Goal: Transaction & Acquisition: Purchase product/service

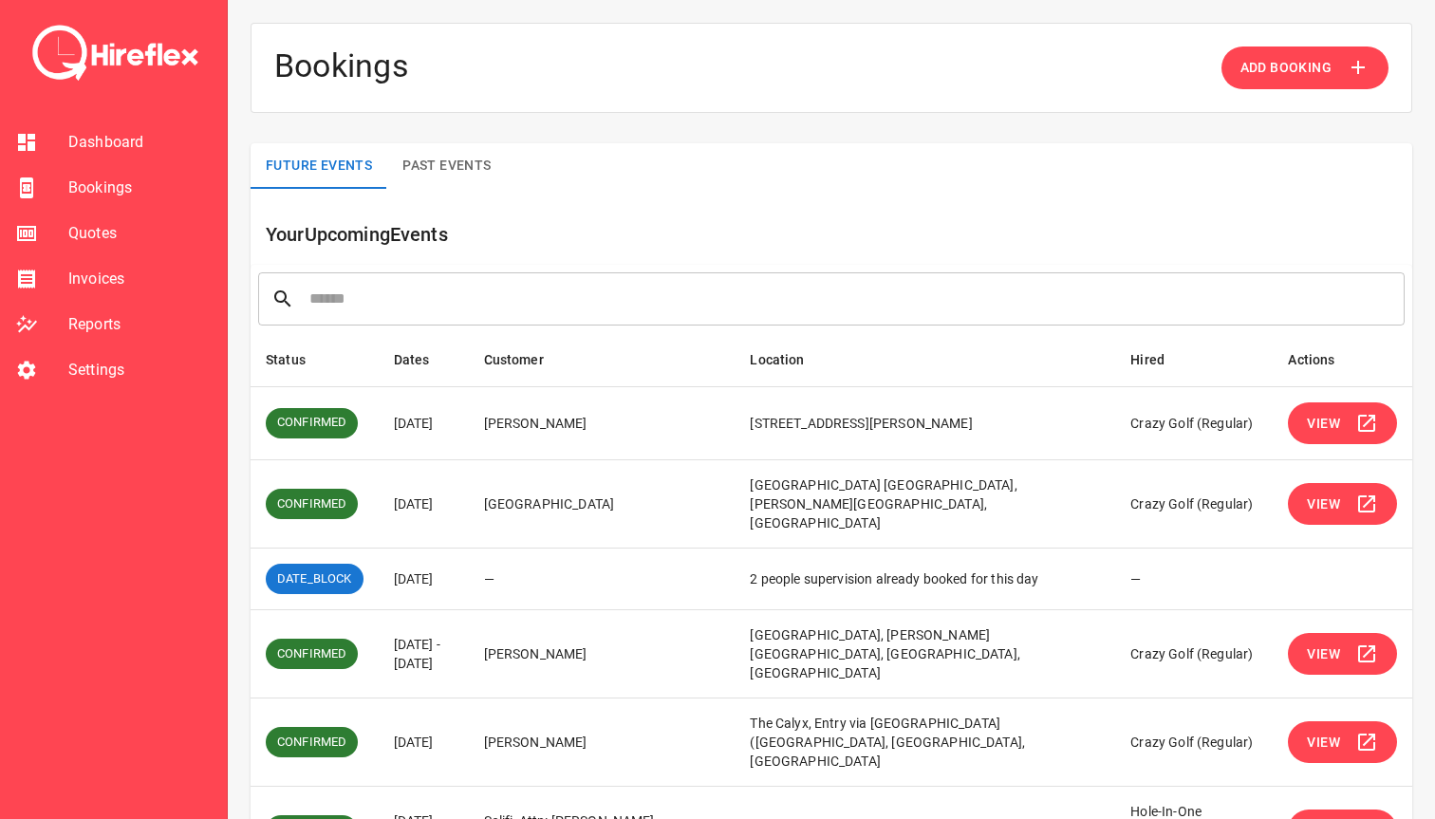
click at [1324, 495] on span "View" at bounding box center [1323, 505] width 33 height 24
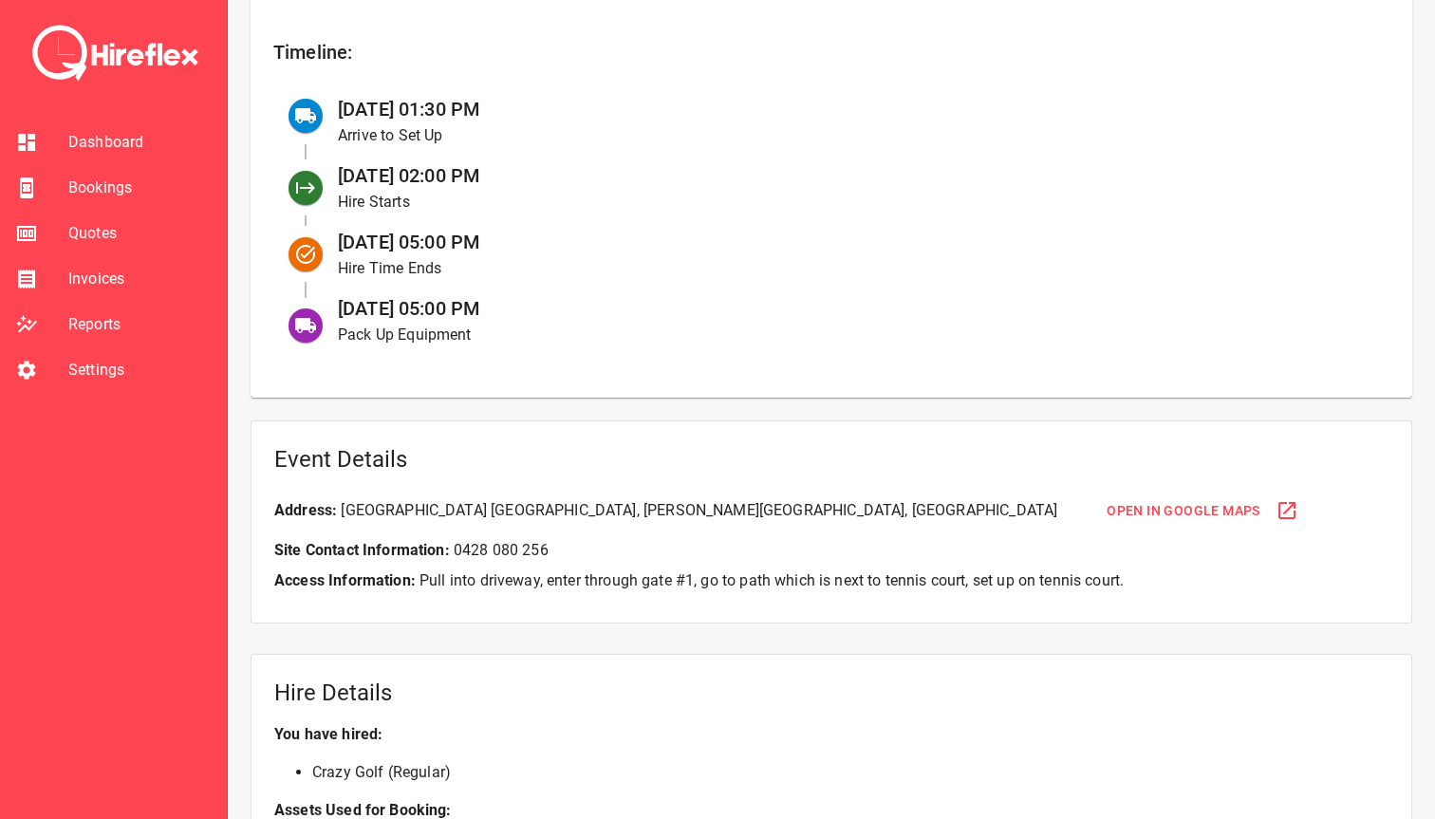
scroll to position [834, 0]
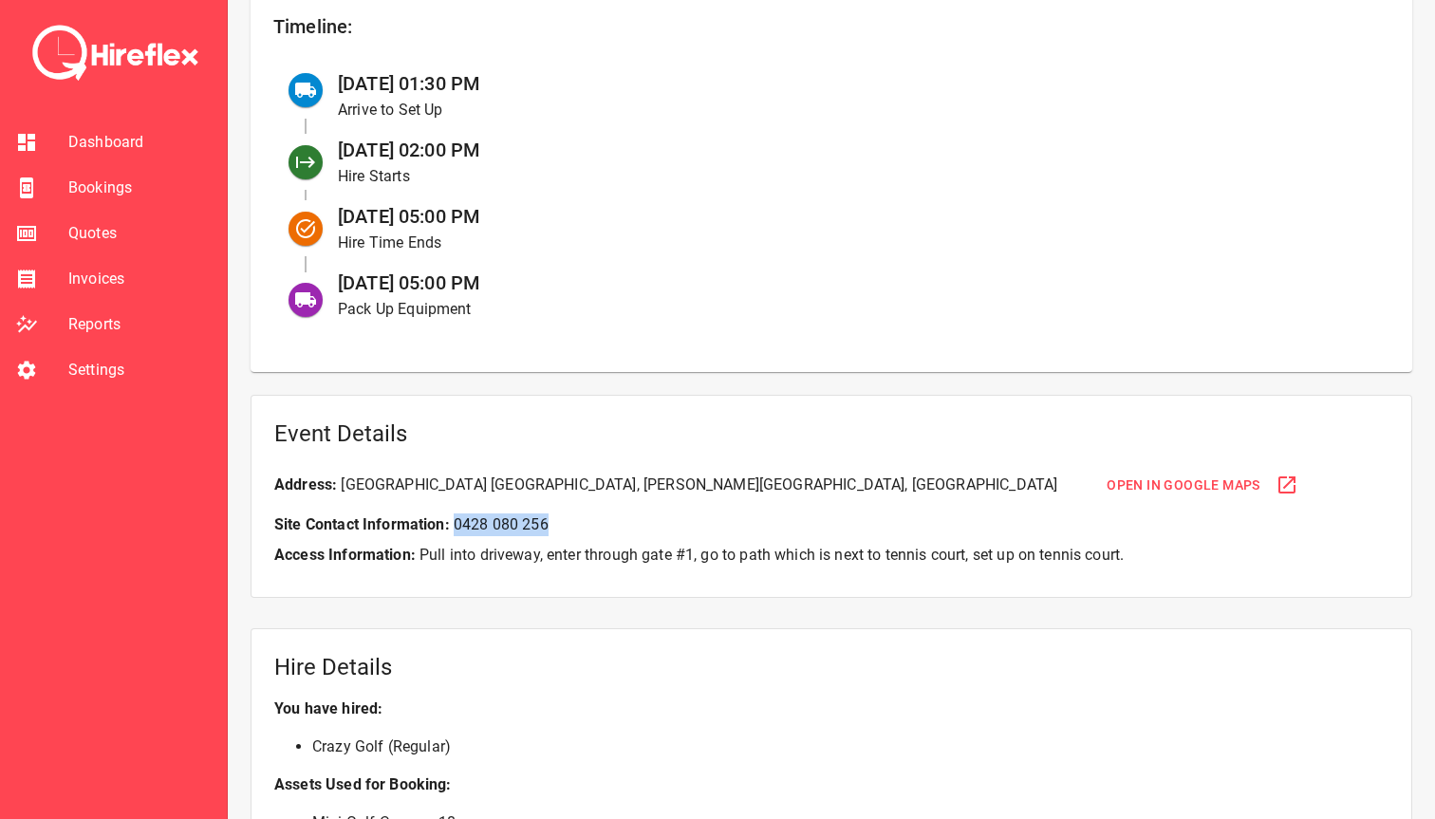
drag, startPoint x: 454, startPoint y: 524, endPoint x: 560, endPoint y: 524, distance: 106.3
click at [560, 524] on p "Site Contact Information: 0428 080 256" at bounding box center [831, 525] width 1114 height 23
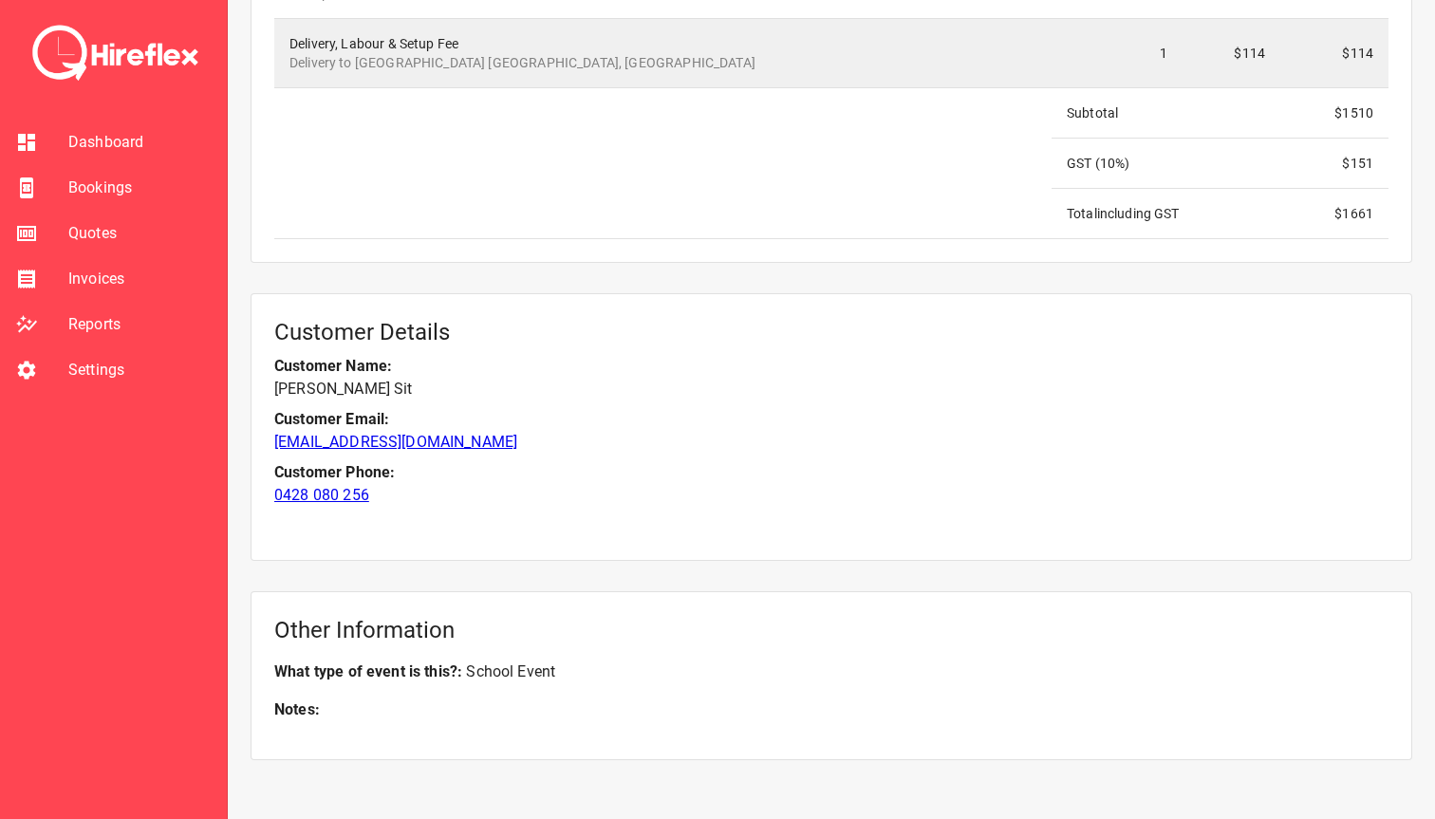
scroll to position [2099, 0]
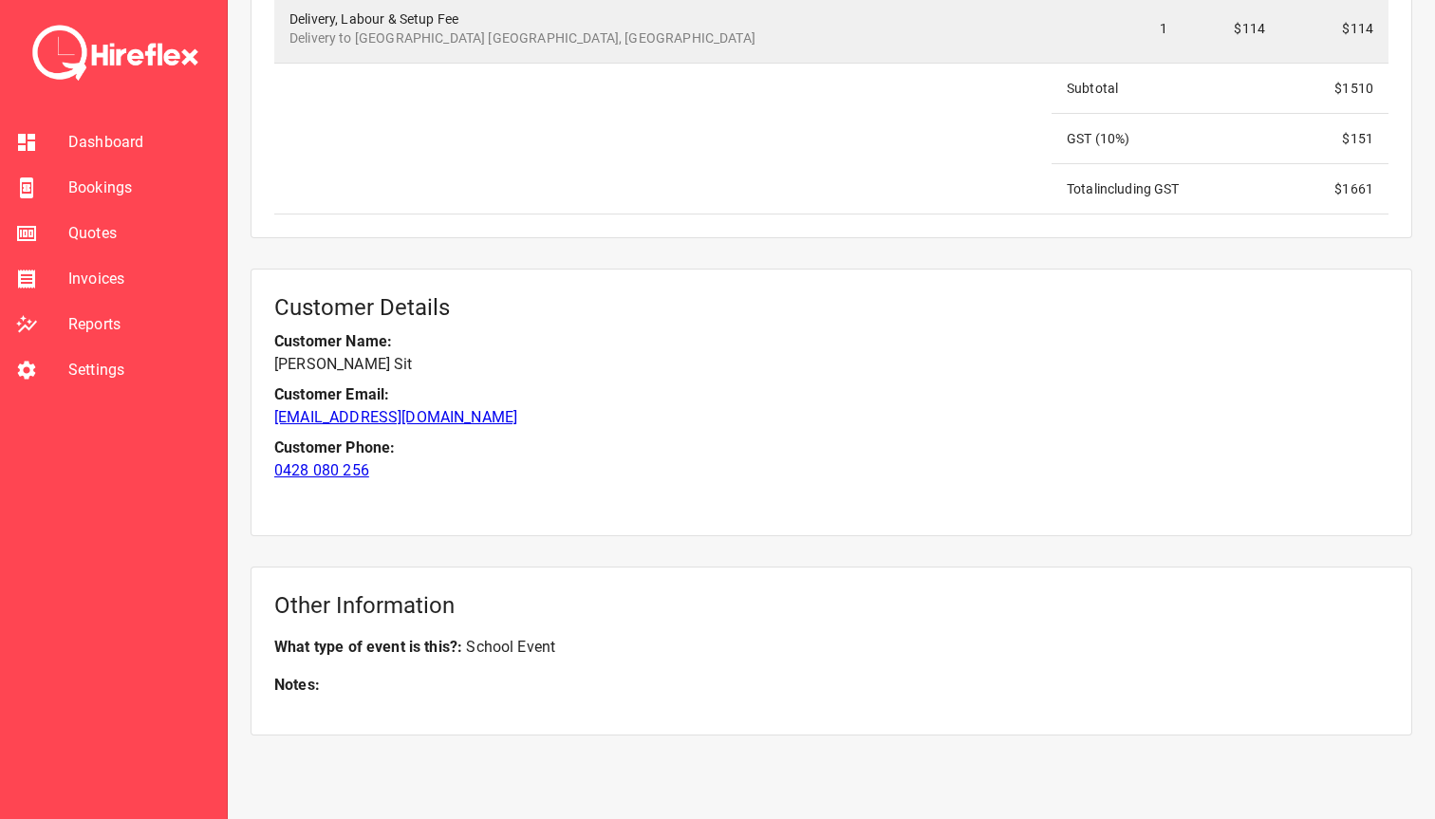
click at [395, 503] on div "Customer Details Customer Name: Huey Sit Customer Email: hueysit@gmail.com Cust…" at bounding box center [832, 403] width 1162 height 268
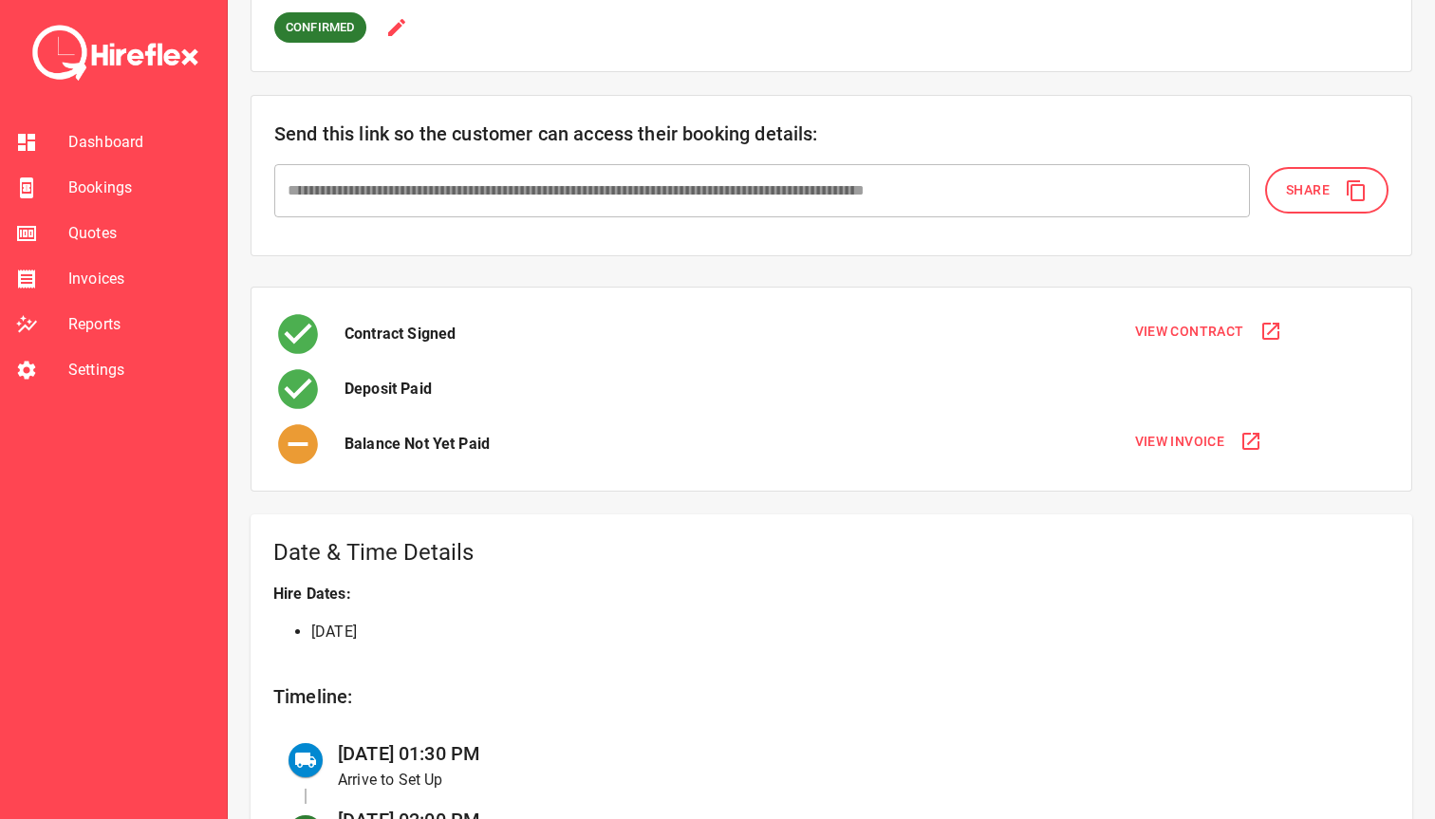
scroll to position [156, 0]
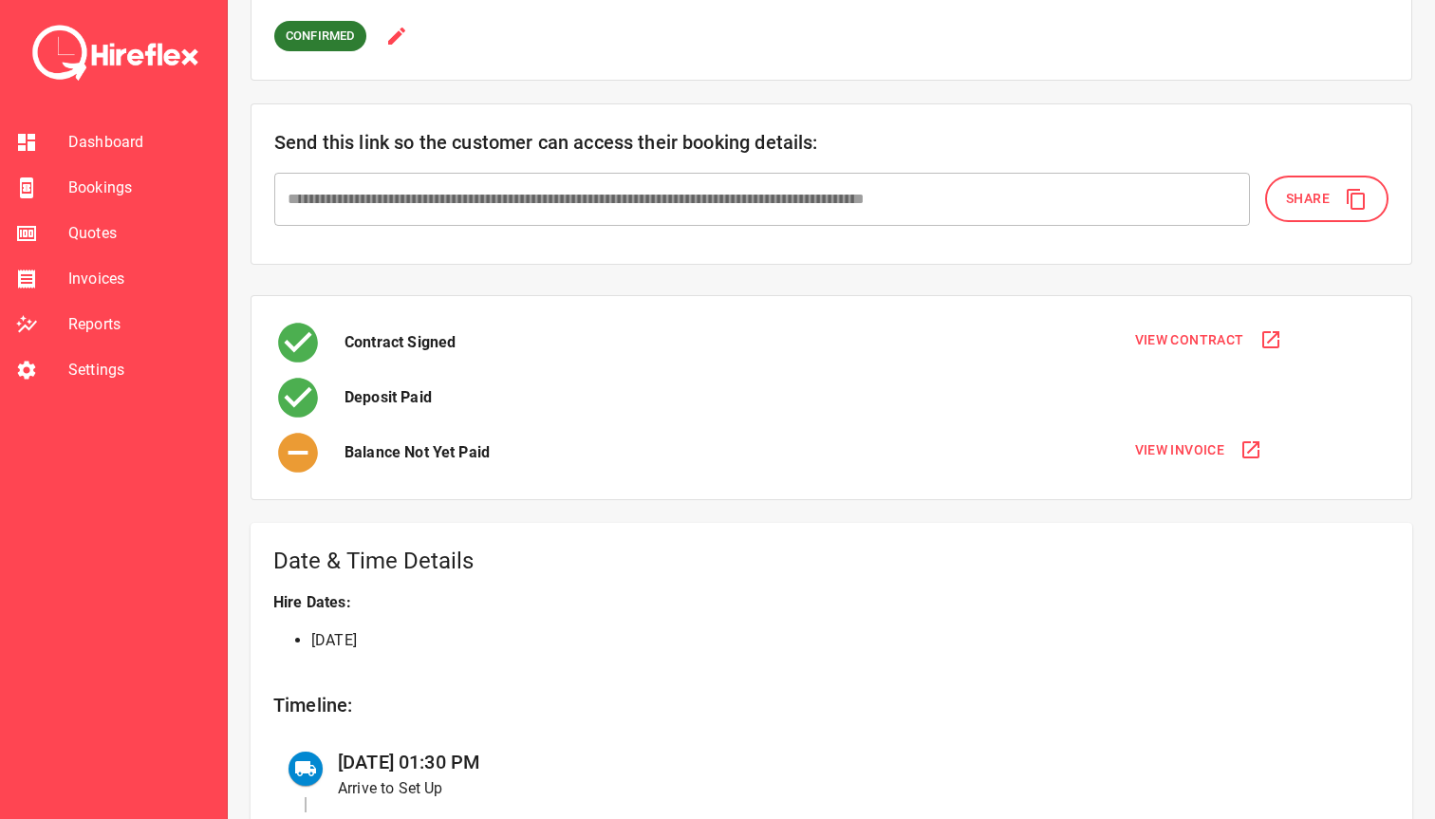
click at [1311, 200] on span "Share" at bounding box center [1308, 199] width 44 height 24
click at [1161, 450] on span "View Invoice" at bounding box center [1180, 451] width 90 height 24
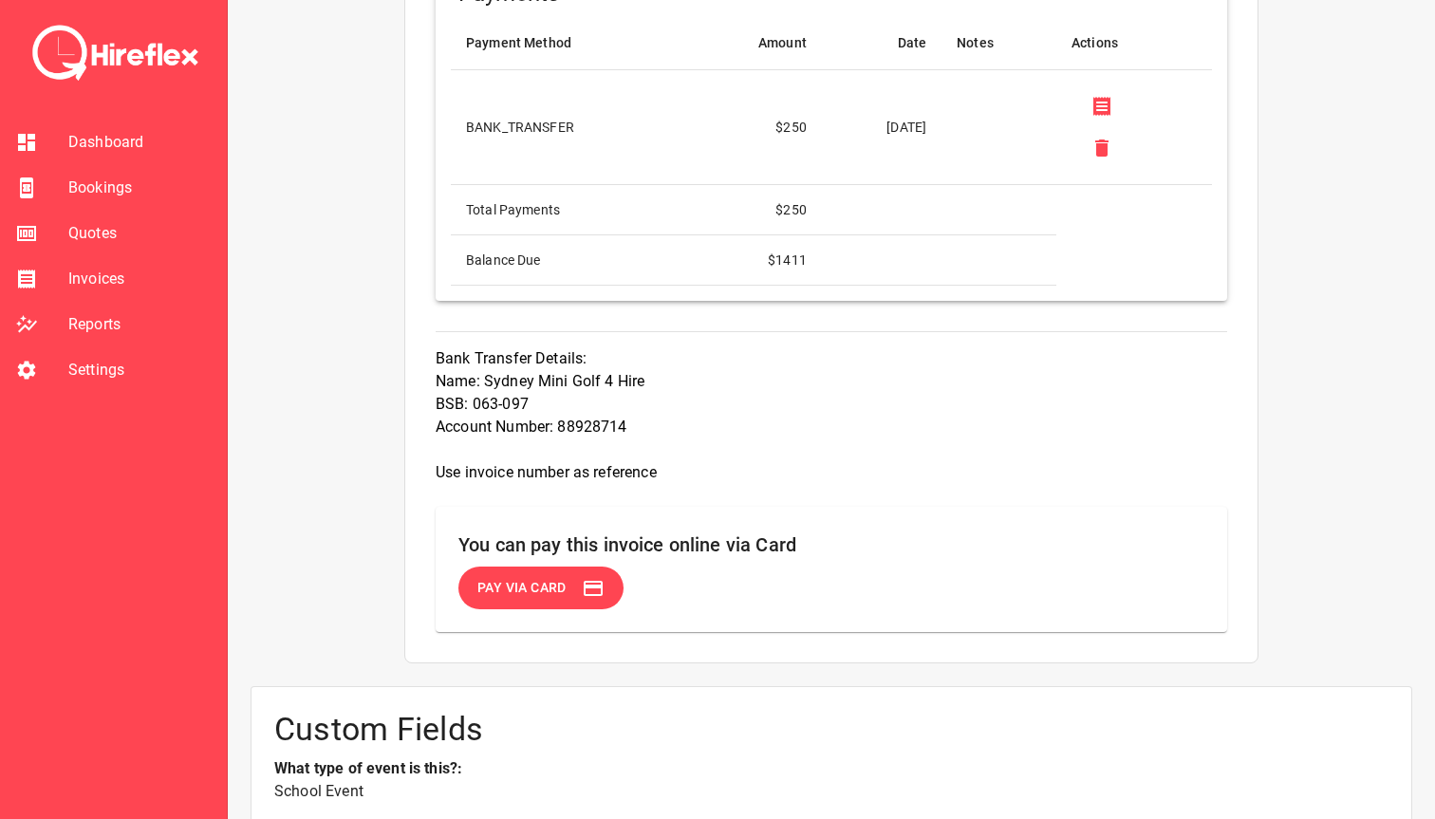
scroll to position [1637, 0]
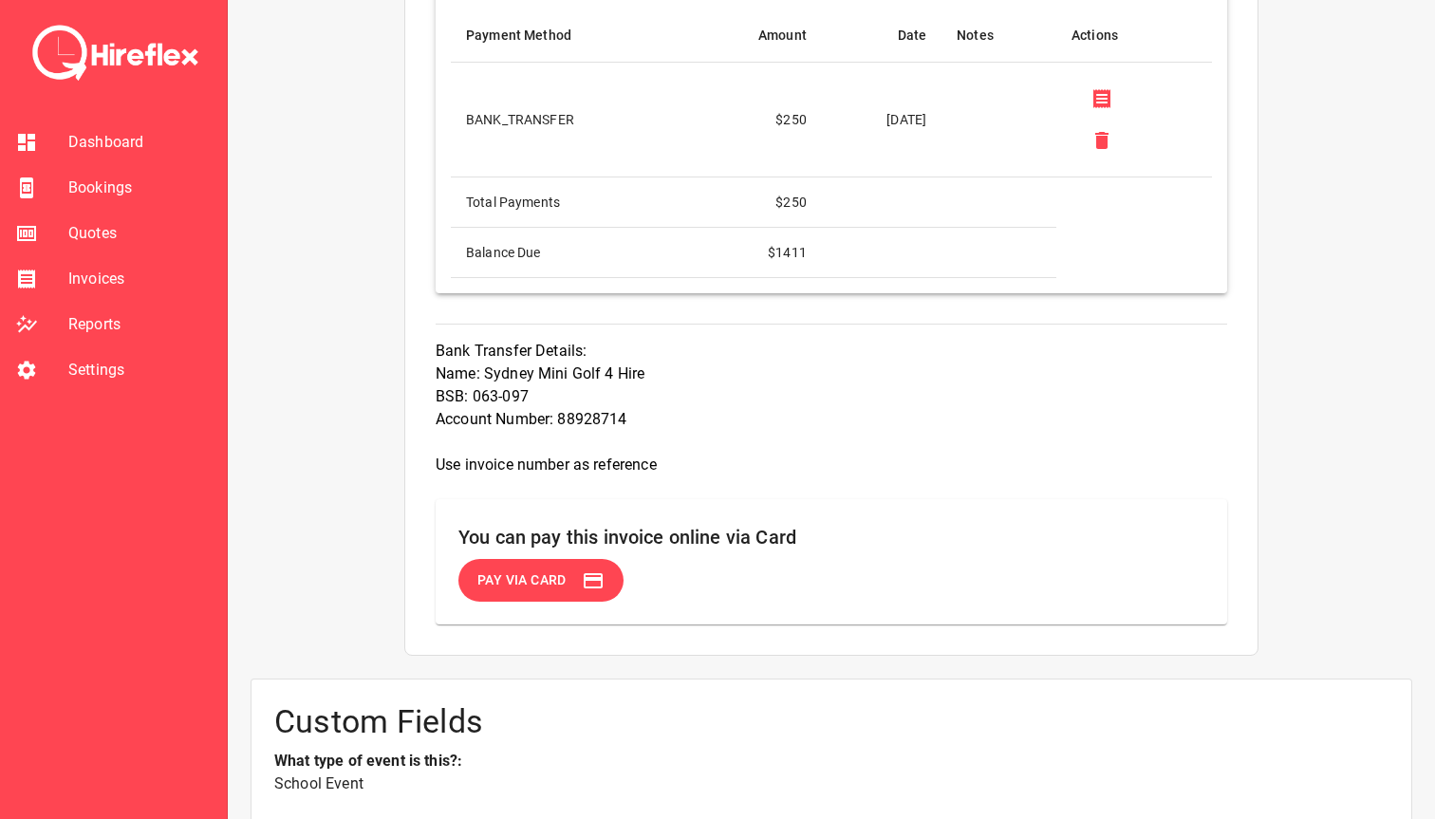
click at [522, 585] on span "Pay via Card" at bounding box center [521, 581] width 89 height 24
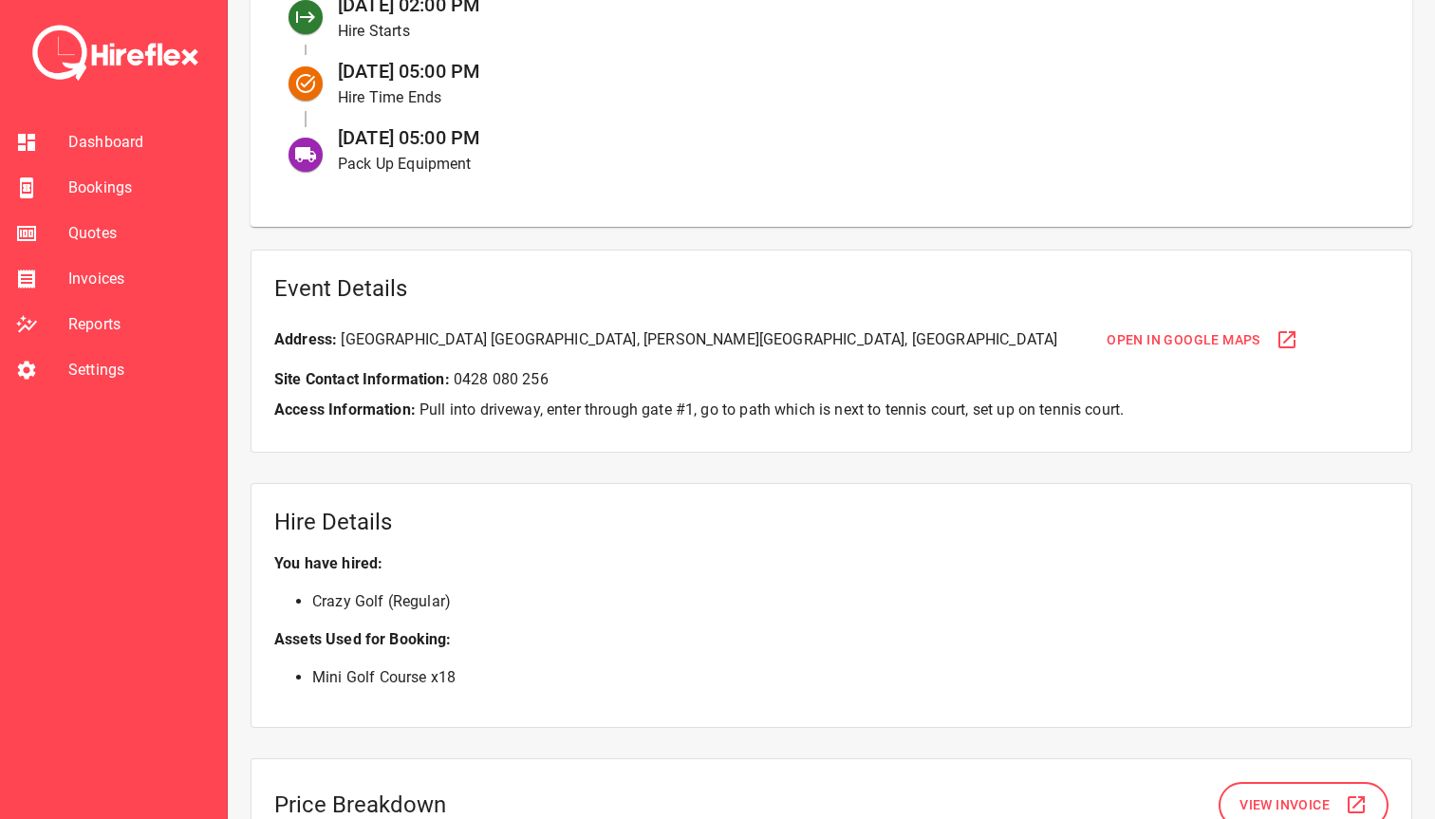
scroll to position [983, 0]
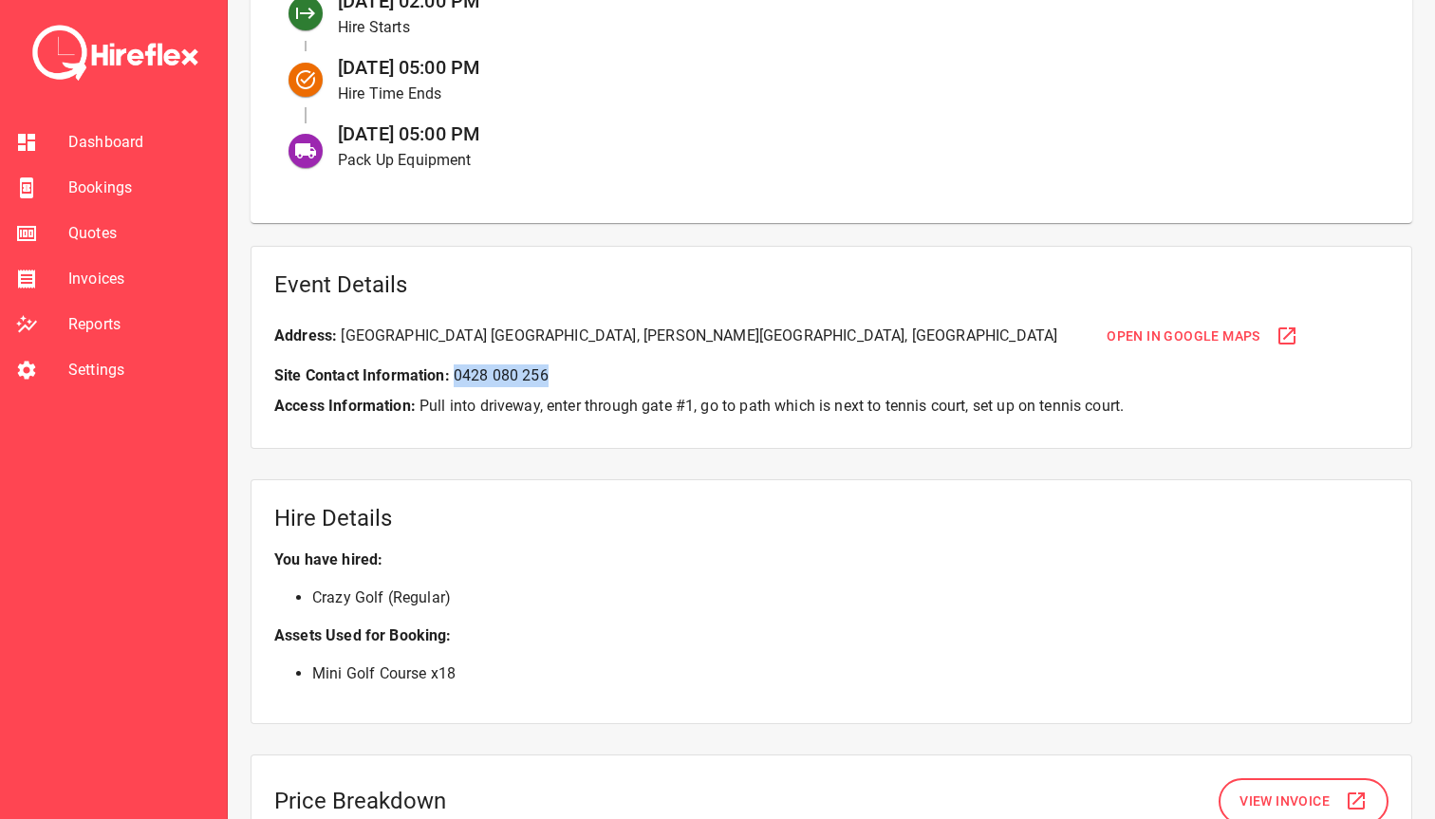
drag, startPoint x: 455, startPoint y: 379, endPoint x: 586, endPoint y: 374, distance: 131.1
click at [586, 374] on p "Site Contact Information: 0428 080 256" at bounding box center [831, 375] width 1114 height 23
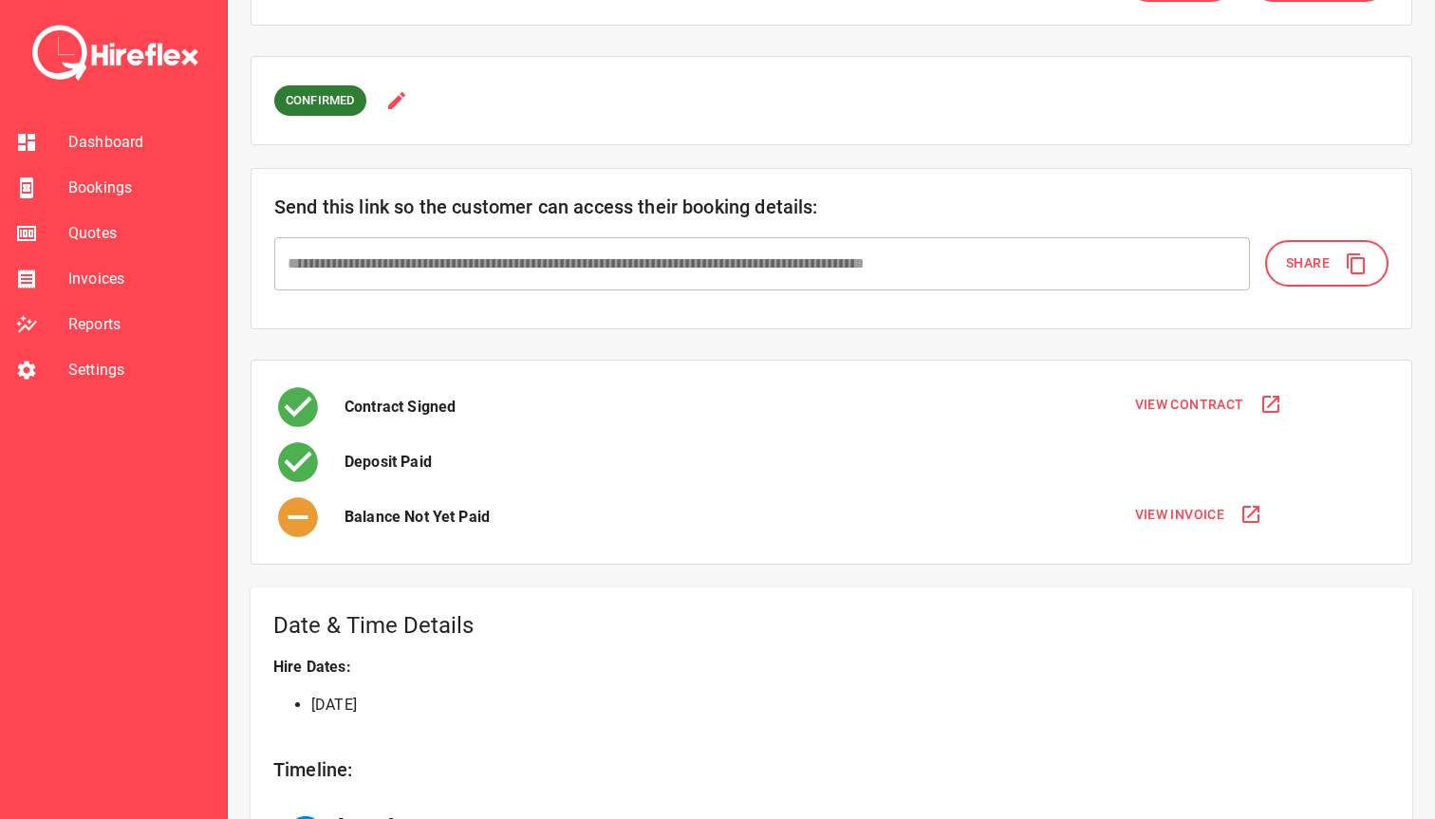
scroll to position [93, 0]
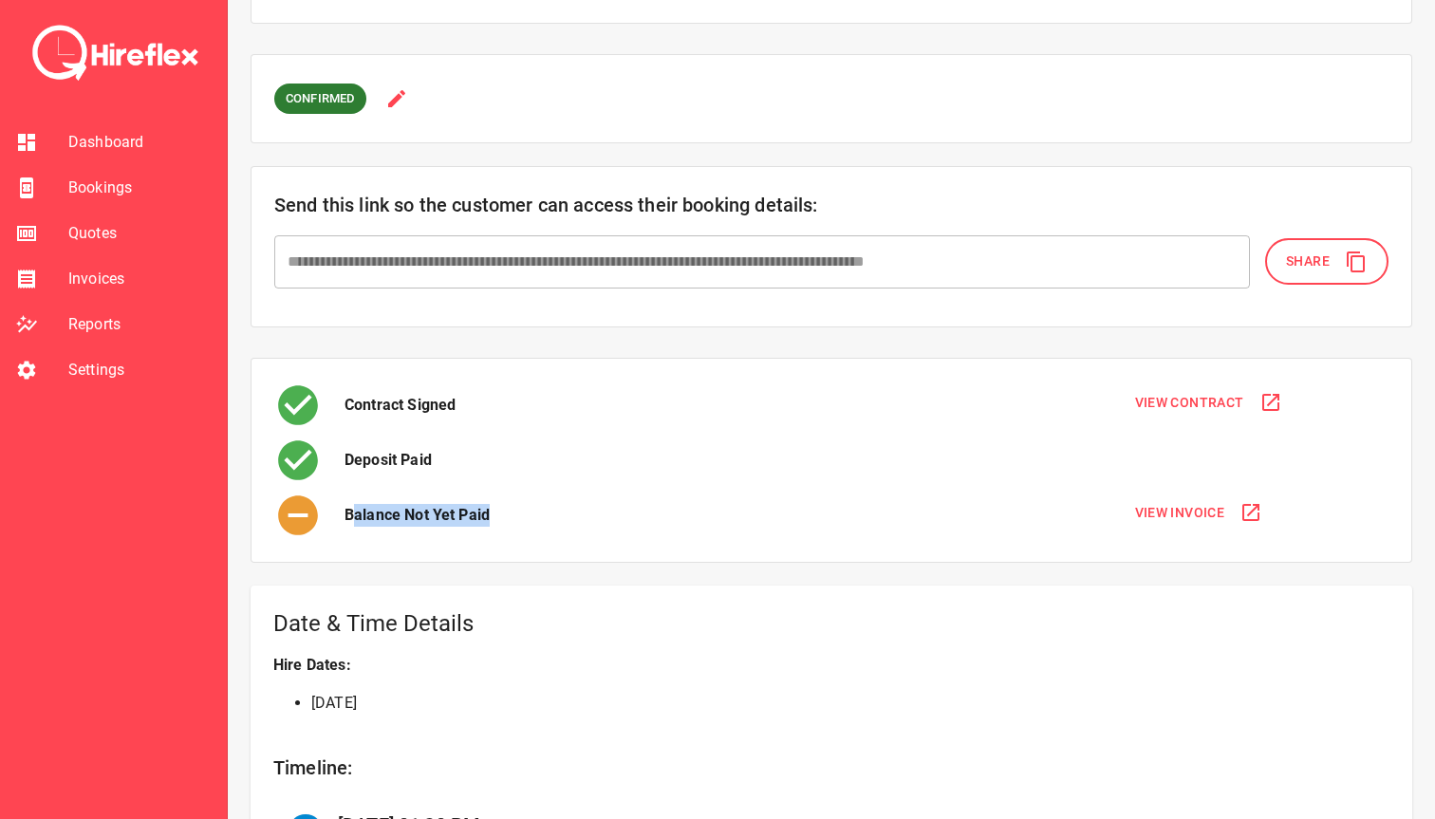
drag, startPoint x: 349, startPoint y: 515, endPoint x: 517, endPoint y: 514, distance: 168.0
click at [517, 514] on div "Balance Not Yet Paid" at bounding box center [691, 515] width 834 height 47
drag, startPoint x: 518, startPoint y: 514, endPoint x: 346, endPoint y: 516, distance: 171.8
click at [346, 516] on div "Balance Not Yet Paid" at bounding box center [691, 515] width 834 height 47
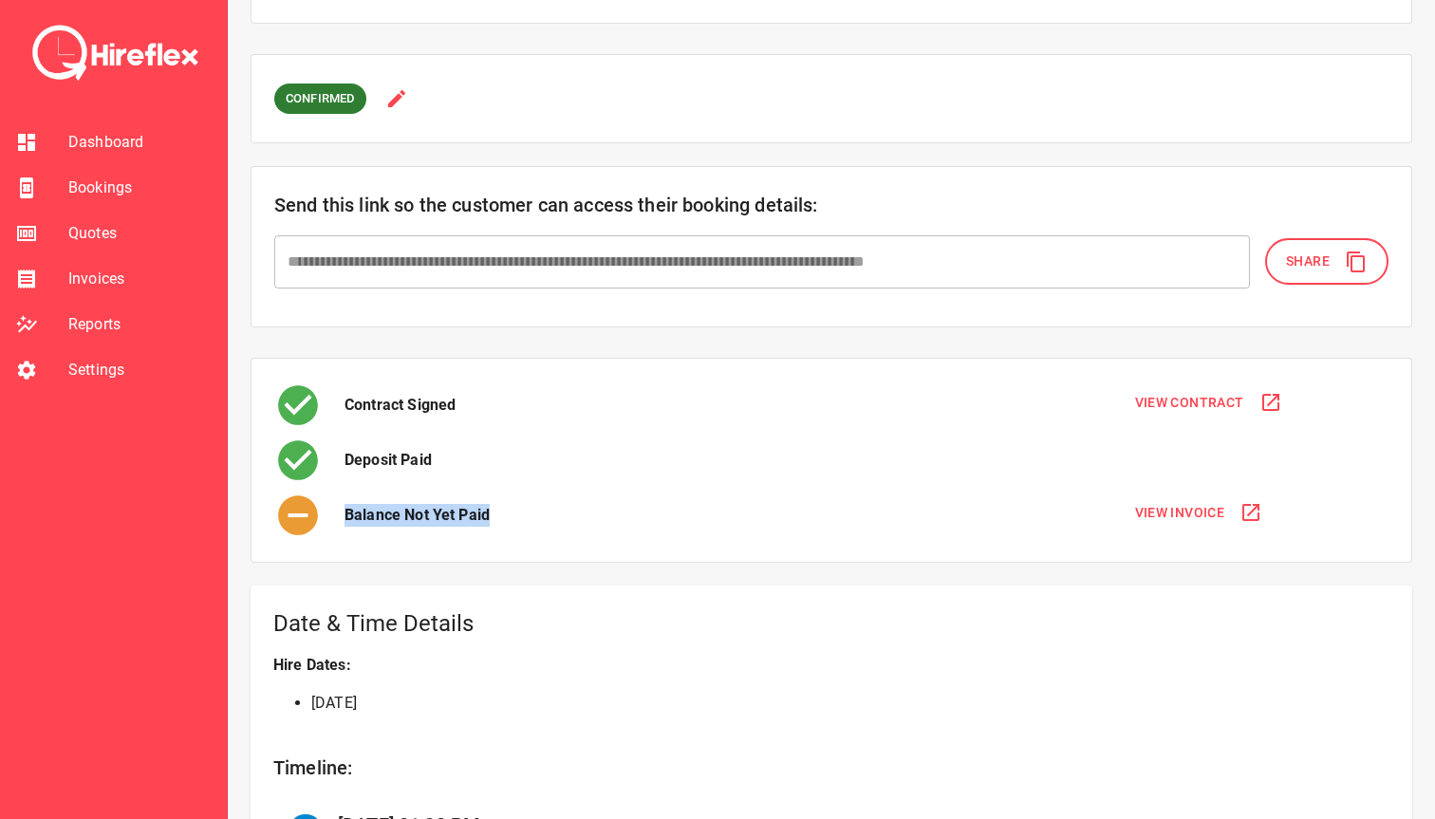
click at [346, 516] on p "Balance Not Yet Paid" at bounding box center [417, 515] width 145 height 23
drag, startPoint x: 346, startPoint y: 515, endPoint x: 491, endPoint y: 513, distance: 145.3
click at [491, 513] on div "Balance Not Yet Paid" at bounding box center [691, 515] width 834 height 47
drag, startPoint x: 511, startPoint y: 513, endPoint x: 349, endPoint y: 515, distance: 161.4
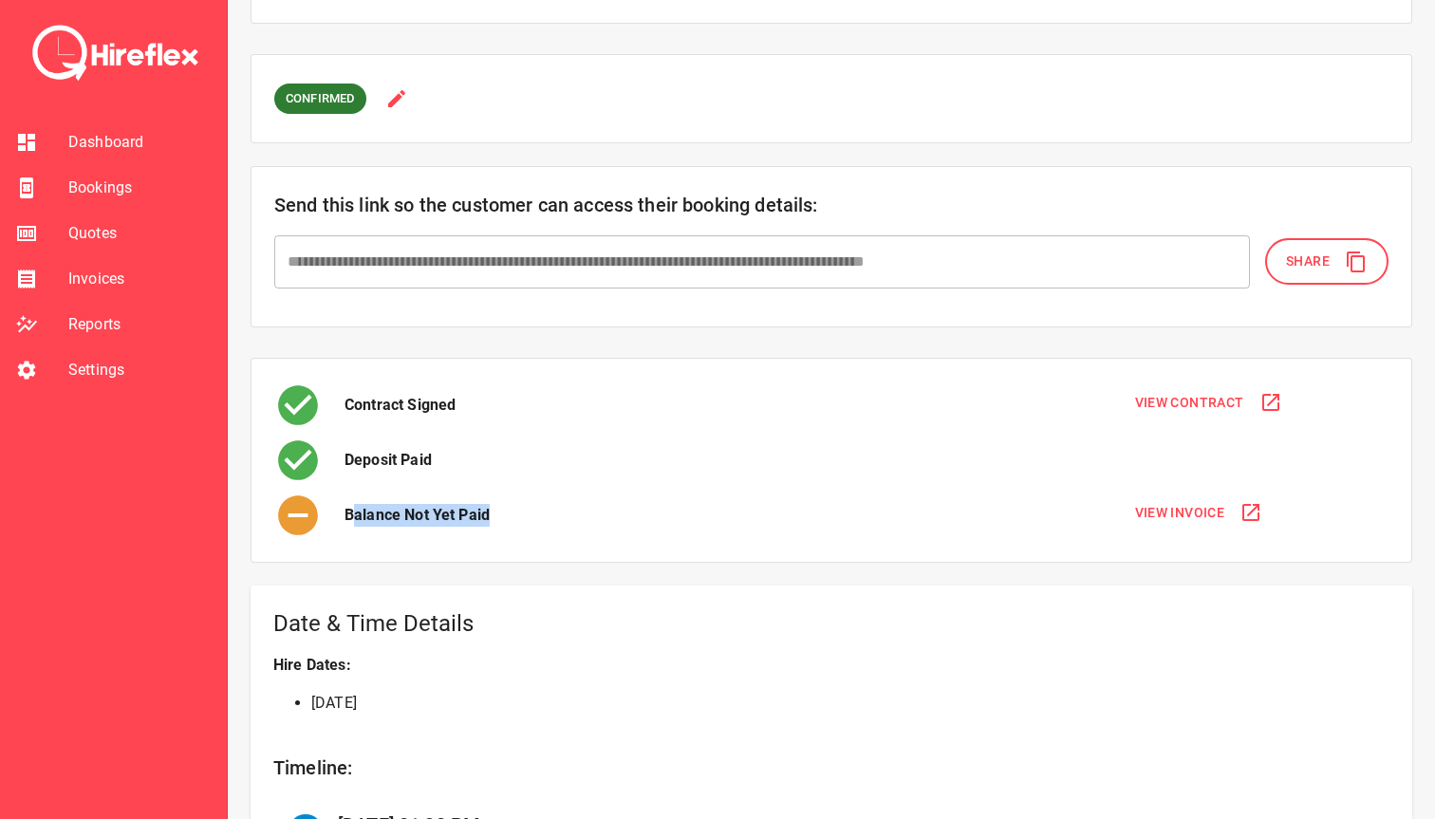
click at [349, 515] on div "Balance Not Yet Paid" at bounding box center [691, 515] width 834 height 47
click at [349, 515] on p "Balance Not Yet Paid" at bounding box center [417, 515] width 145 height 23
drag, startPoint x: 344, startPoint y: 515, endPoint x: 498, endPoint y: 512, distance: 154.8
click at [498, 513] on div "Balance Not Yet Paid" at bounding box center [691, 515] width 834 height 47
click at [498, 512] on div "Balance Not Yet Paid" at bounding box center [691, 515] width 834 height 47
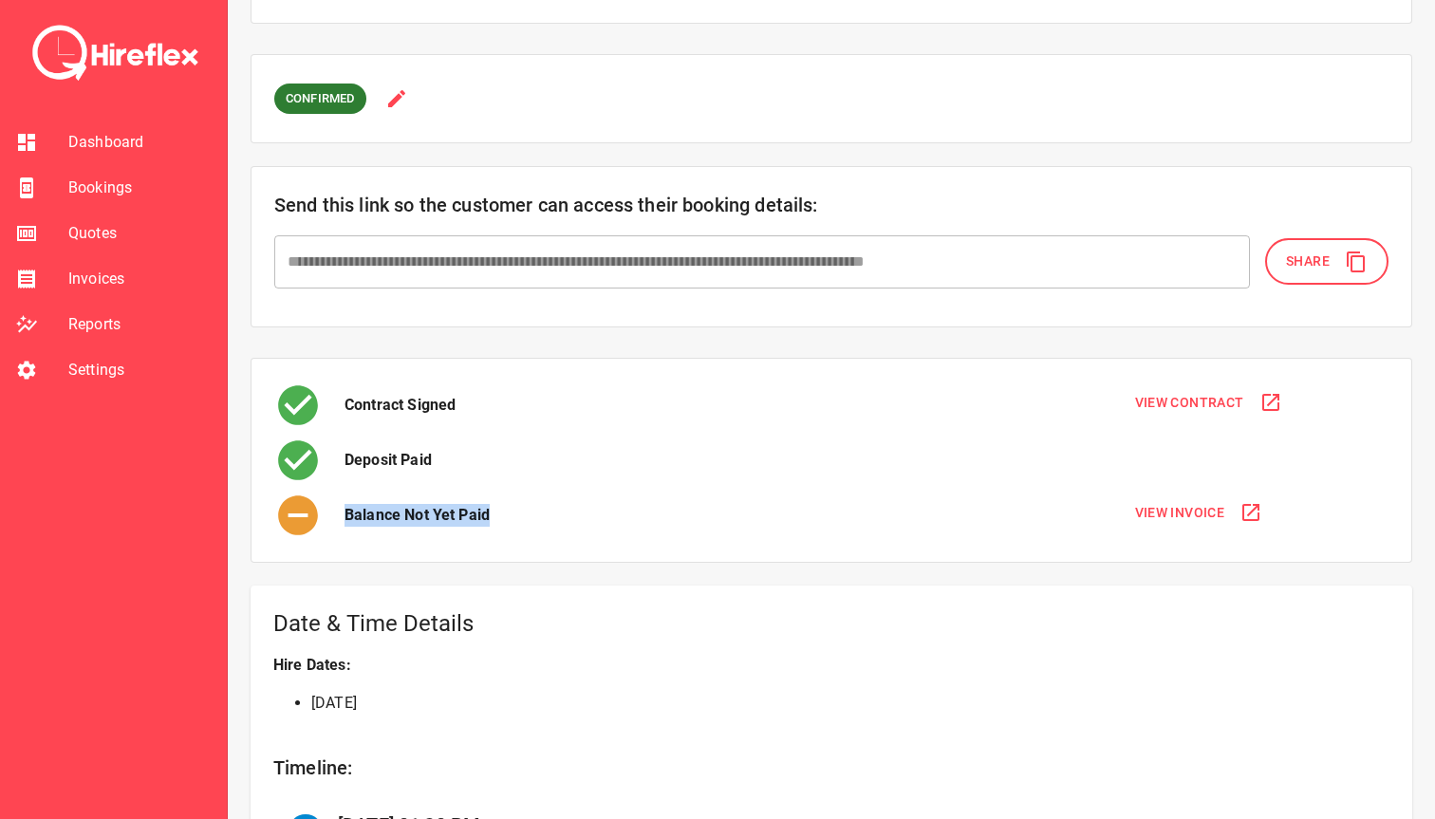
drag, startPoint x: 494, startPoint y: 512, endPoint x: 346, endPoint y: 515, distance: 148.1
click at [346, 515] on div "Balance Not Yet Paid" at bounding box center [691, 515] width 834 height 47
click at [346, 515] on p "Balance Not Yet Paid" at bounding box center [417, 515] width 145 height 23
drag, startPoint x: 346, startPoint y: 515, endPoint x: 496, endPoint y: 510, distance: 151.0
click at [496, 510] on div "Balance Not Yet Paid" at bounding box center [691, 515] width 834 height 47
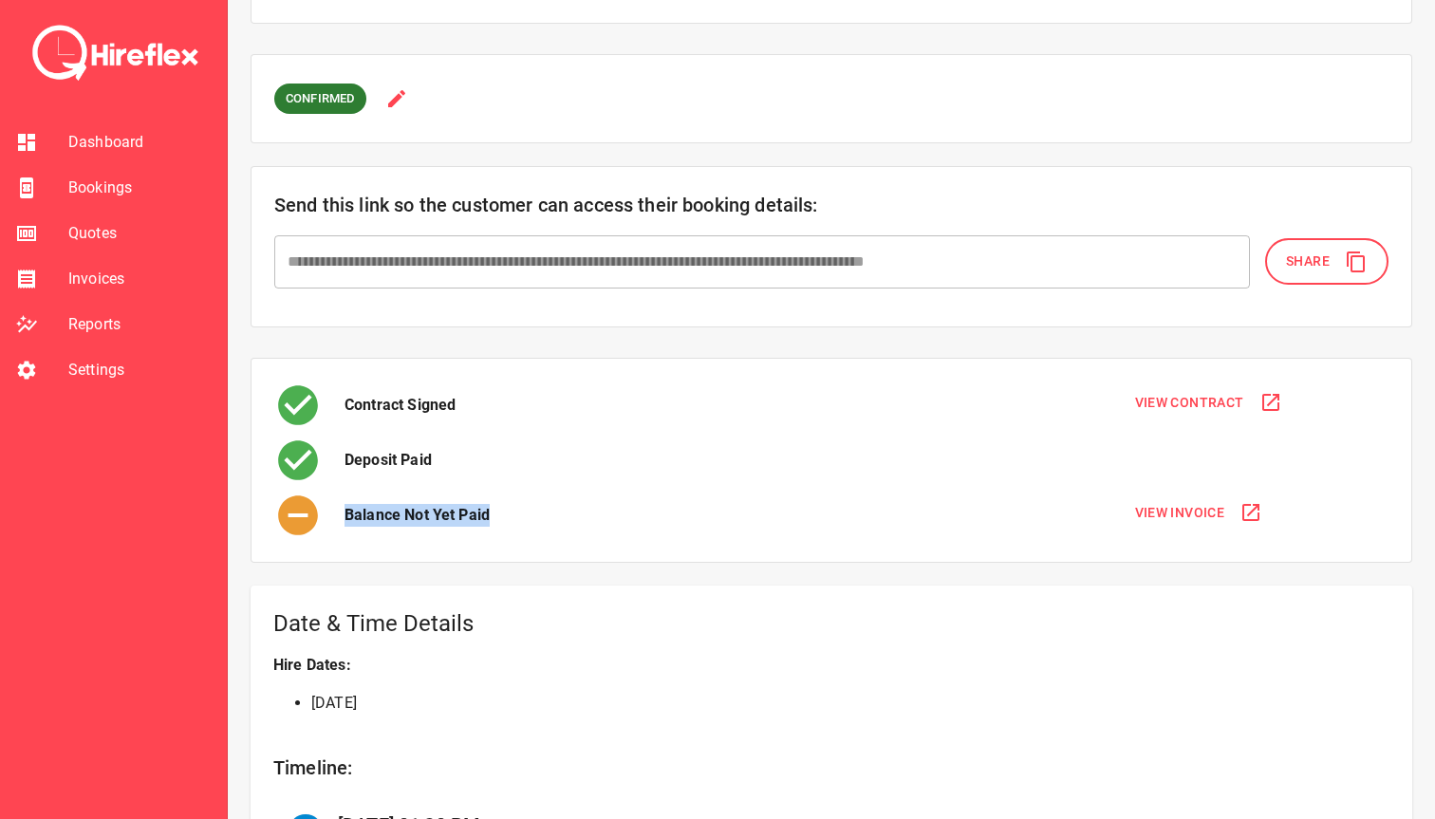
click at [496, 510] on div "Balance Not Yet Paid" at bounding box center [691, 515] width 834 height 47
drag, startPoint x: 506, startPoint y: 510, endPoint x: 343, endPoint y: 508, distance: 163.3
click at [342, 508] on div "Balance Not Yet Paid" at bounding box center [691, 515] width 834 height 47
click at [343, 508] on div "Balance Not Yet Paid" at bounding box center [691, 515] width 834 height 47
drag, startPoint x: 343, startPoint y: 510, endPoint x: 531, endPoint y: 509, distance: 187.9
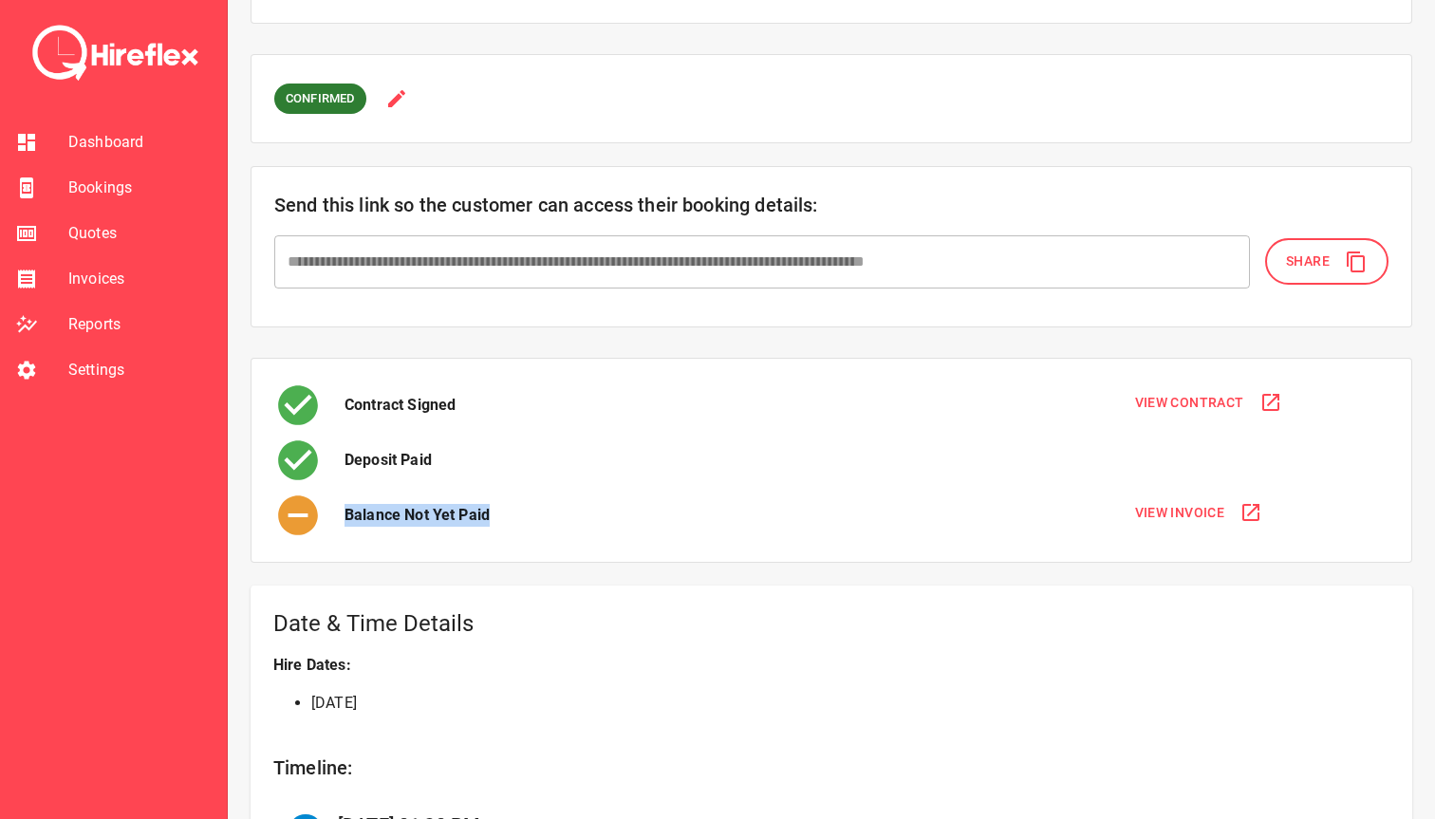
click at [531, 509] on div "Balance Not Yet Paid" at bounding box center [691, 515] width 834 height 47
drag, startPoint x: 509, startPoint y: 516, endPoint x: 346, endPoint y: 519, distance: 162.3
click at [346, 519] on div "Balance Not Yet Paid" at bounding box center [691, 515] width 834 height 47
drag, startPoint x: 434, startPoint y: 694, endPoint x: 307, endPoint y: 692, distance: 127.2
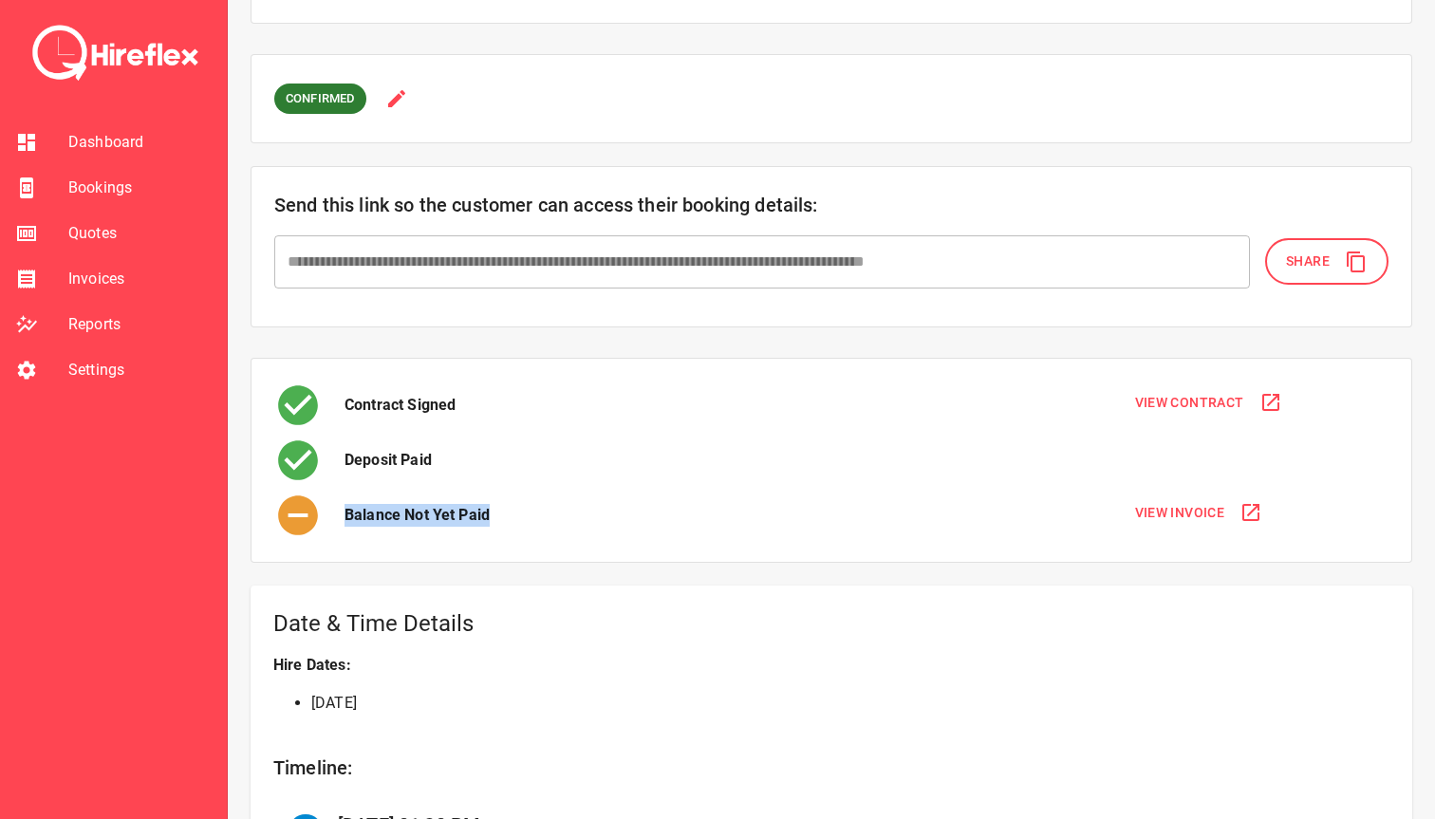
click at [307, 692] on ul "13th Sep 2025" at bounding box center [831, 703] width 1116 height 23
click at [375, 700] on li "13th Sep 2025" at bounding box center [850, 703] width 1078 height 23
click at [379, 700] on li "13th Sep 2025" at bounding box center [850, 703] width 1078 height 23
